Goal: Transaction & Acquisition: Book appointment/travel/reservation

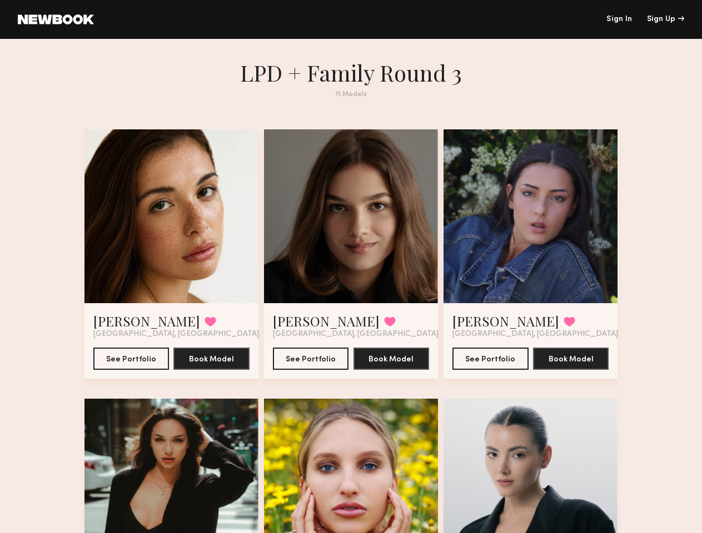
click at [665, 19] on div "Sign Up" at bounding box center [665, 20] width 37 height 8
click at [159, 223] on div at bounding box center [171, 216] width 174 height 174
click at [204, 327] on button at bounding box center [210, 322] width 12 height 10
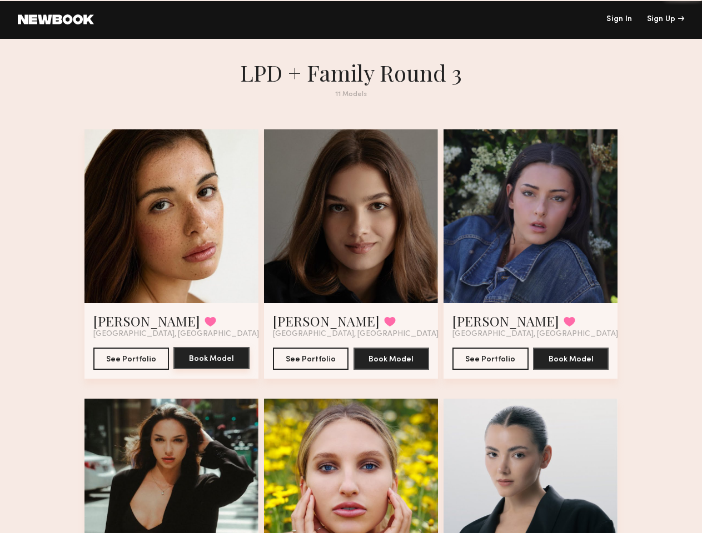
click at [202, 369] on button "Book Model" at bounding box center [211, 358] width 76 height 22
click at [351, 223] on div at bounding box center [351, 216] width 174 height 174
click at [384, 327] on button at bounding box center [390, 322] width 12 height 10
click at [394, 369] on button "Book Model" at bounding box center [391, 358] width 76 height 22
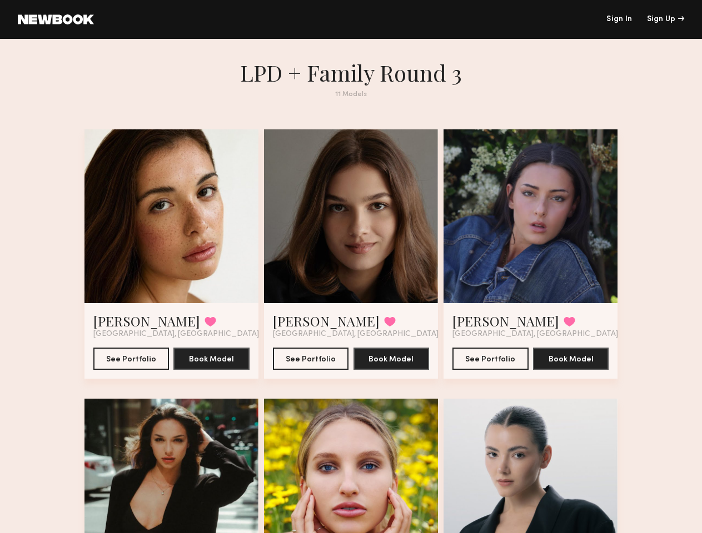
click at [542, 223] on div at bounding box center [530, 216] width 174 height 174
click at [563, 327] on button at bounding box center [569, 322] width 12 height 10
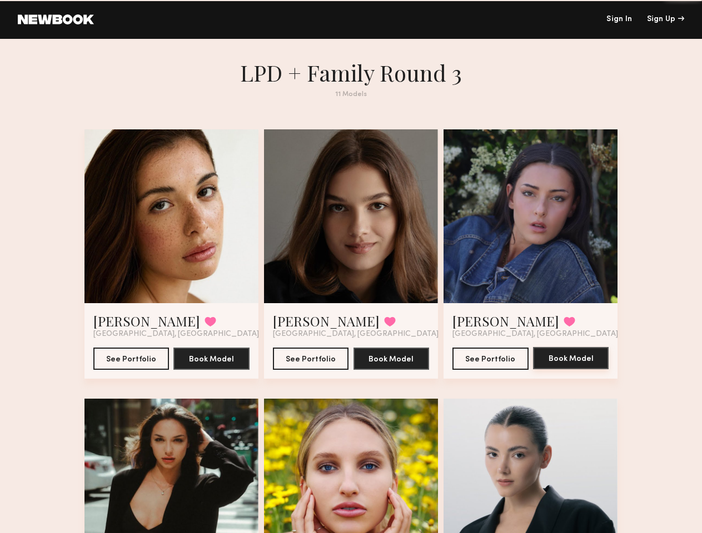
click at [585, 369] on button "Book Model" at bounding box center [571, 358] width 76 height 22
